Goal: Transaction & Acquisition: Purchase product/service

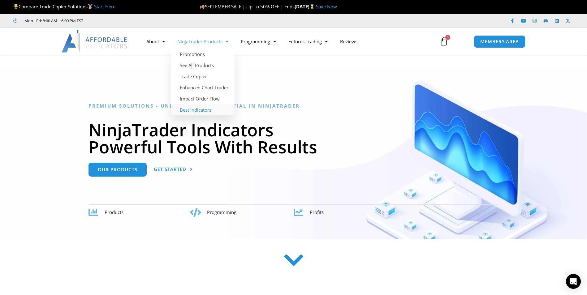
click at [205, 112] on link "Best Indicators" at bounding box center [202, 109] width 63 height 11
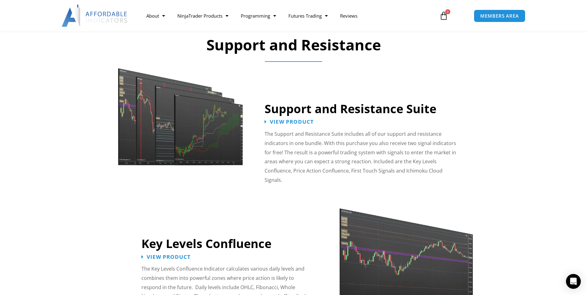
scroll to position [526, 0]
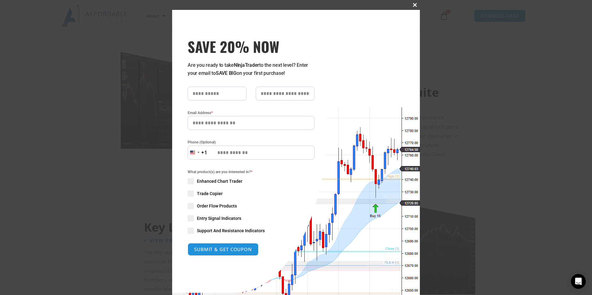
click at [411, 4] on span "SAVE 20% NOW popup" at bounding box center [415, 5] width 10 height 4
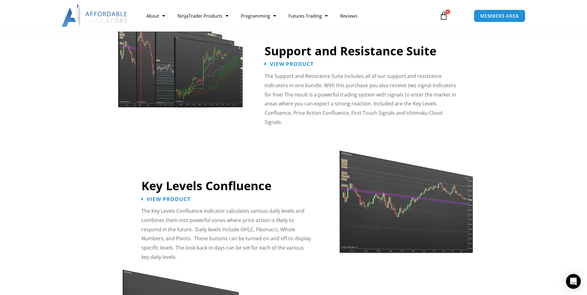
scroll to position [588, 0]
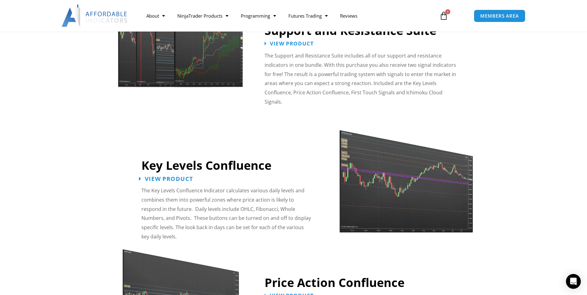
click at [160, 176] on span "View Product" at bounding box center [169, 179] width 48 height 6
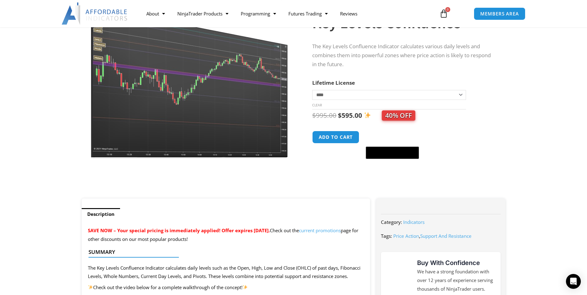
scroll to position [93, 0]
